Goal: Information Seeking & Learning: Learn about a topic

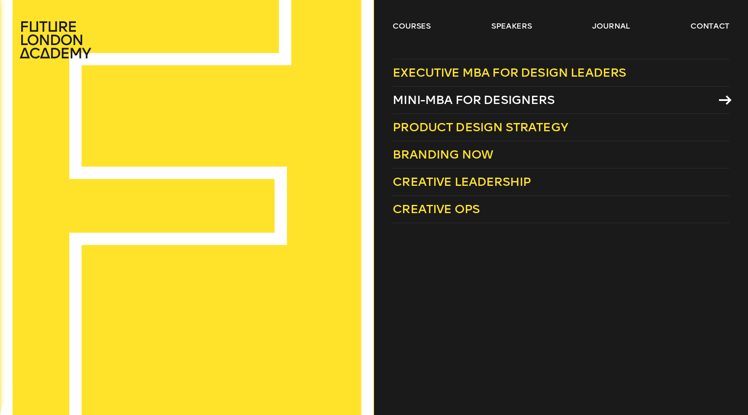
click at [445, 100] on span "Mini-MBA for Designers" at bounding box center [474, 100] width 162 height 14
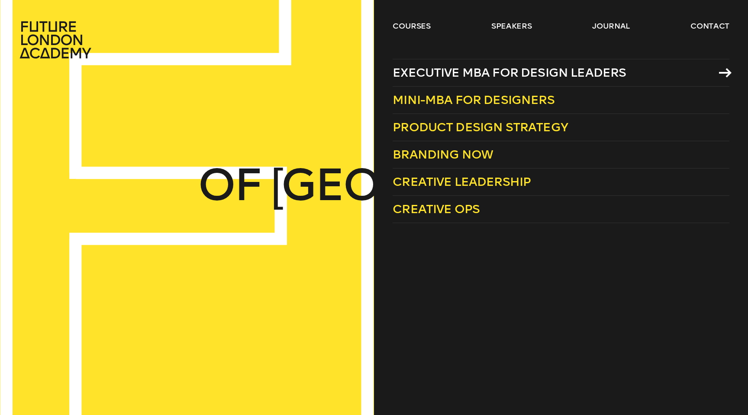
click at [446, 73] on span "Executive MBA for Design Leaders" at bounding box center [509, 72] width 233 height 14
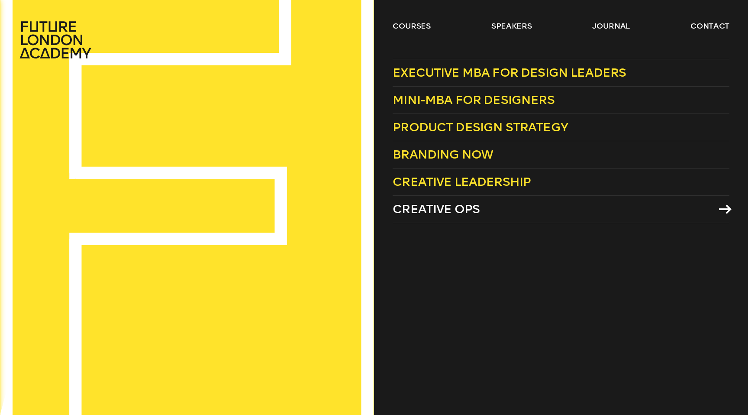
click at [464, 210] on span "Creative Ops" at bounding box center [436, 209] width 87 height 14
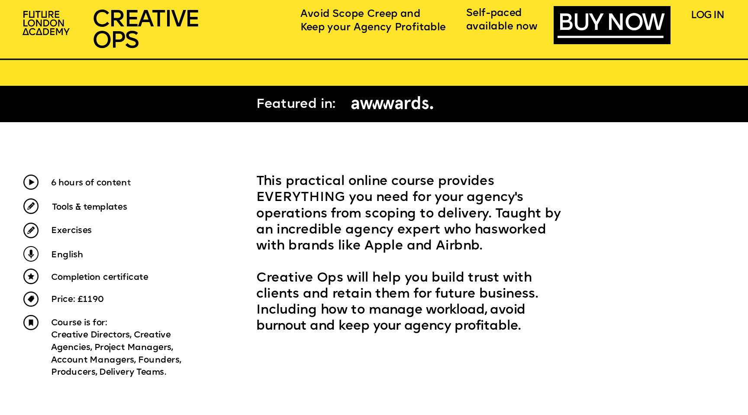
scroll to position [337, 0]
